Goal: Navigation & Orientation: Find specific page/section

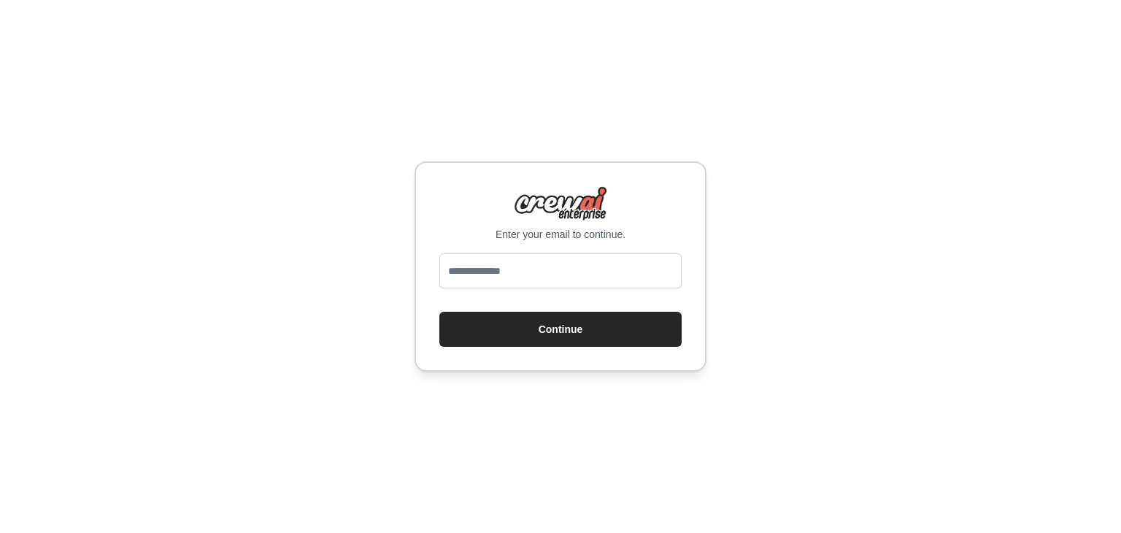
type input "**********"
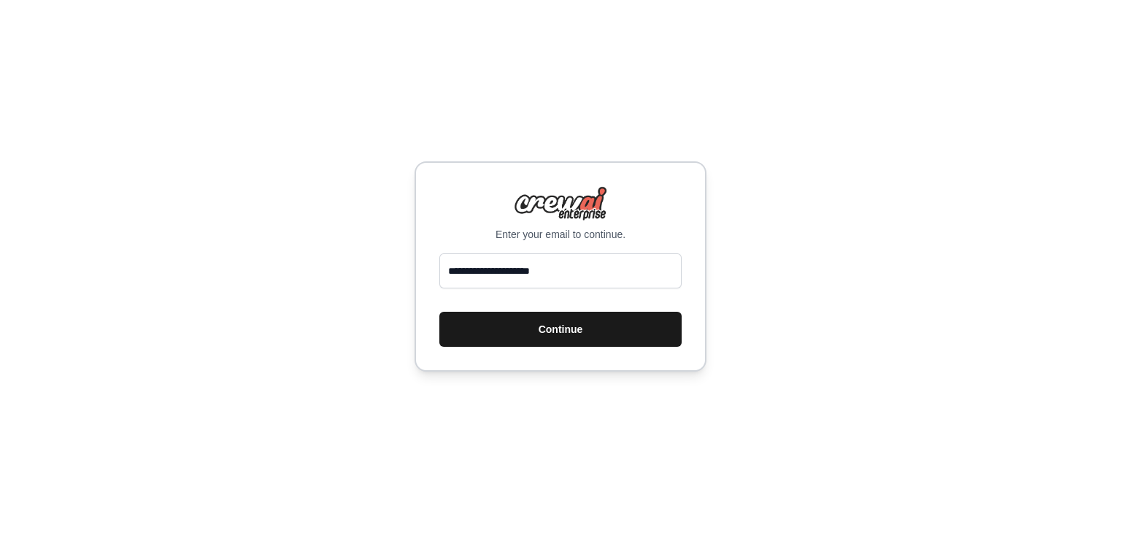
click at [563, 338] on button "Continue" at bounding box center [560, 329] width 242 height 35
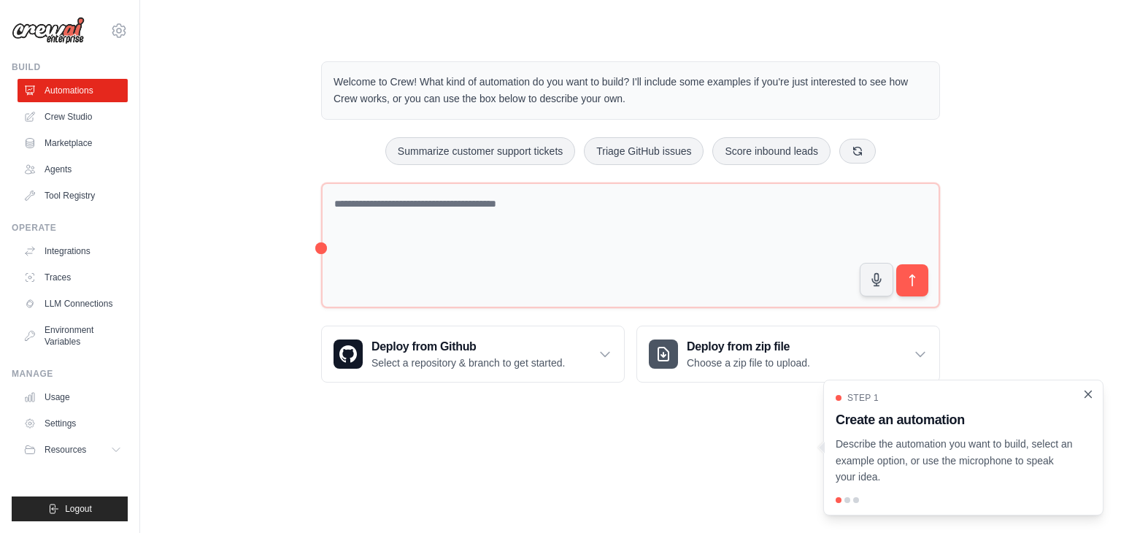
click at [1090, 395] on icon "Close walkthrough" at bounding box center [1087, 393] width 13 height 13
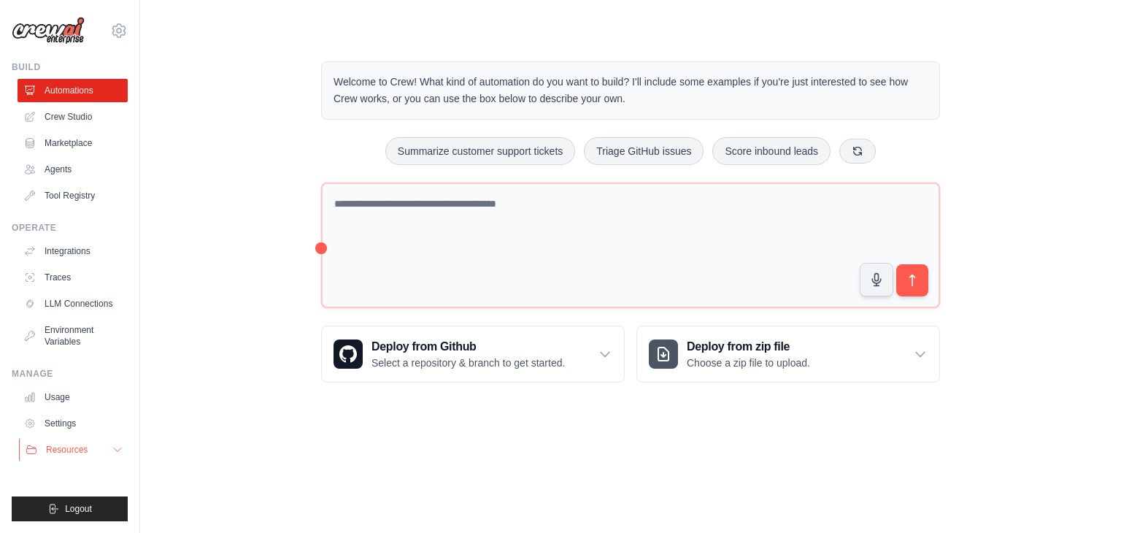
click at [67, 455] on span "Resources" at bounding box center [67, 450] width 42 height 12
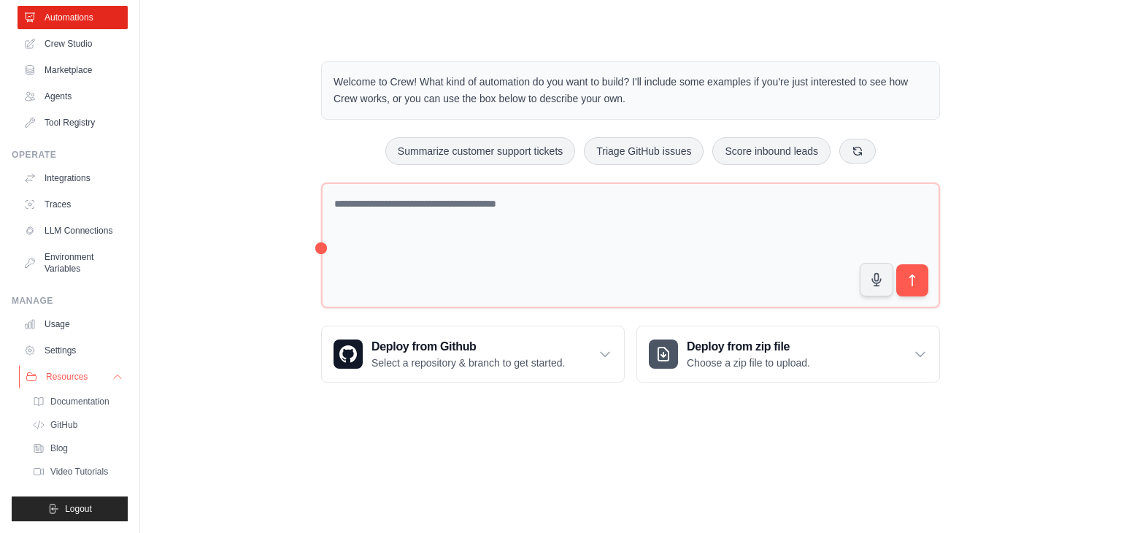
scroll to position [84, 0]
click at [77, 374] on span "Resources" at bounding box center [67, 377] width 42 height 12
